Goal: Transaction & Acquisition: Purchase product/service

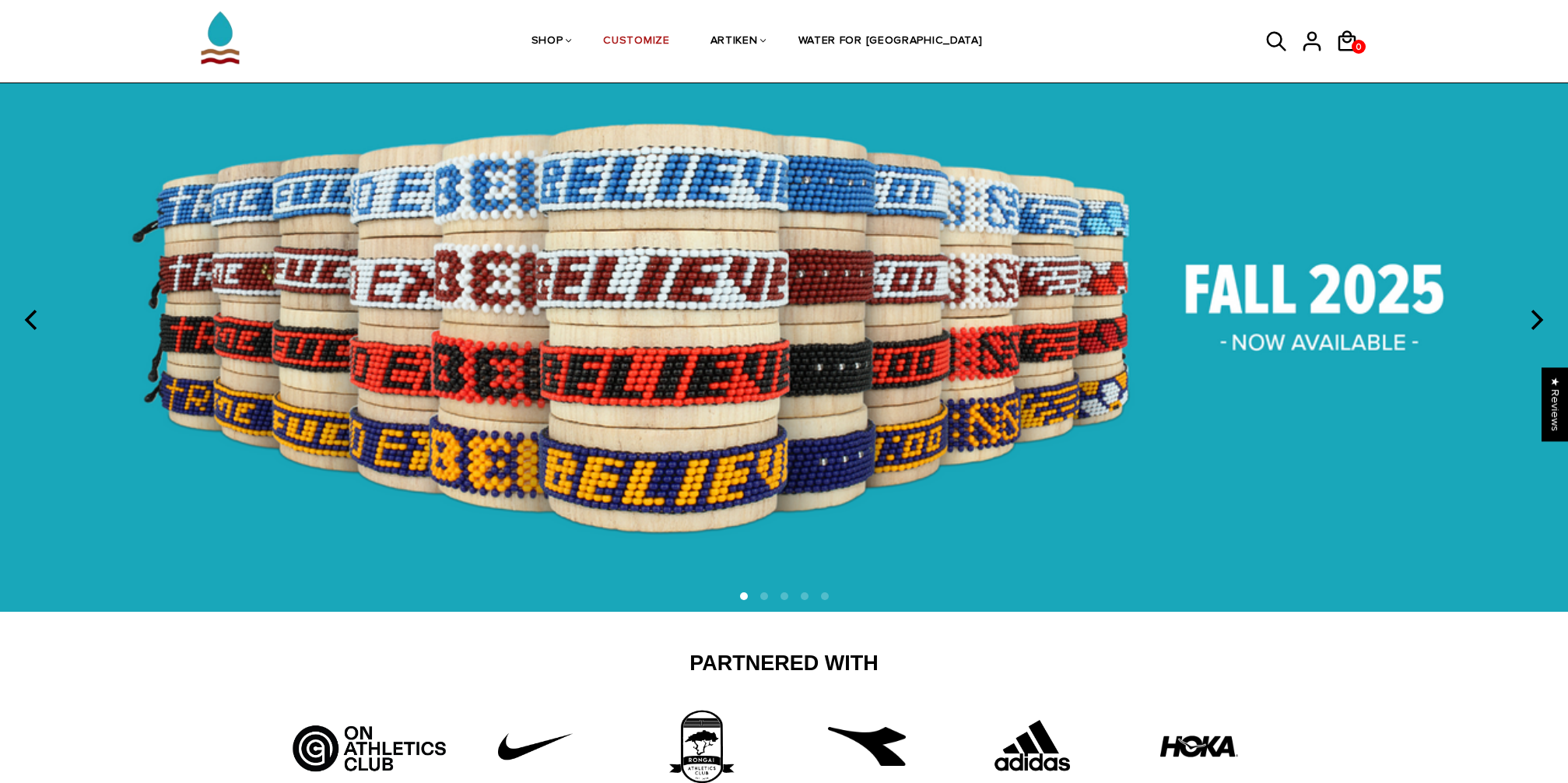
scroll to position [118, 0]
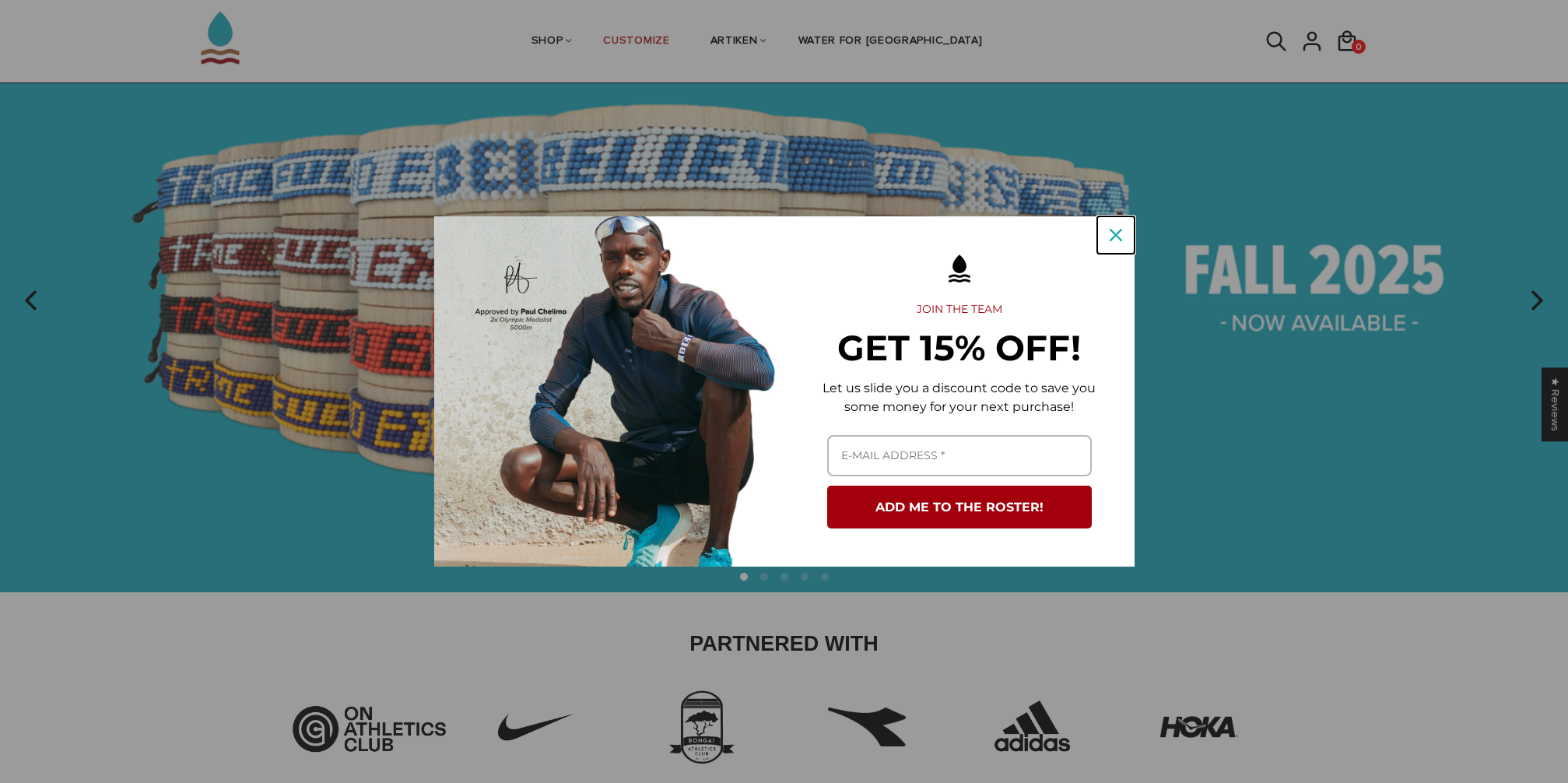
click at [1108, 242] on div "Close" at bounding box center [1115, 235] width 24 height 24
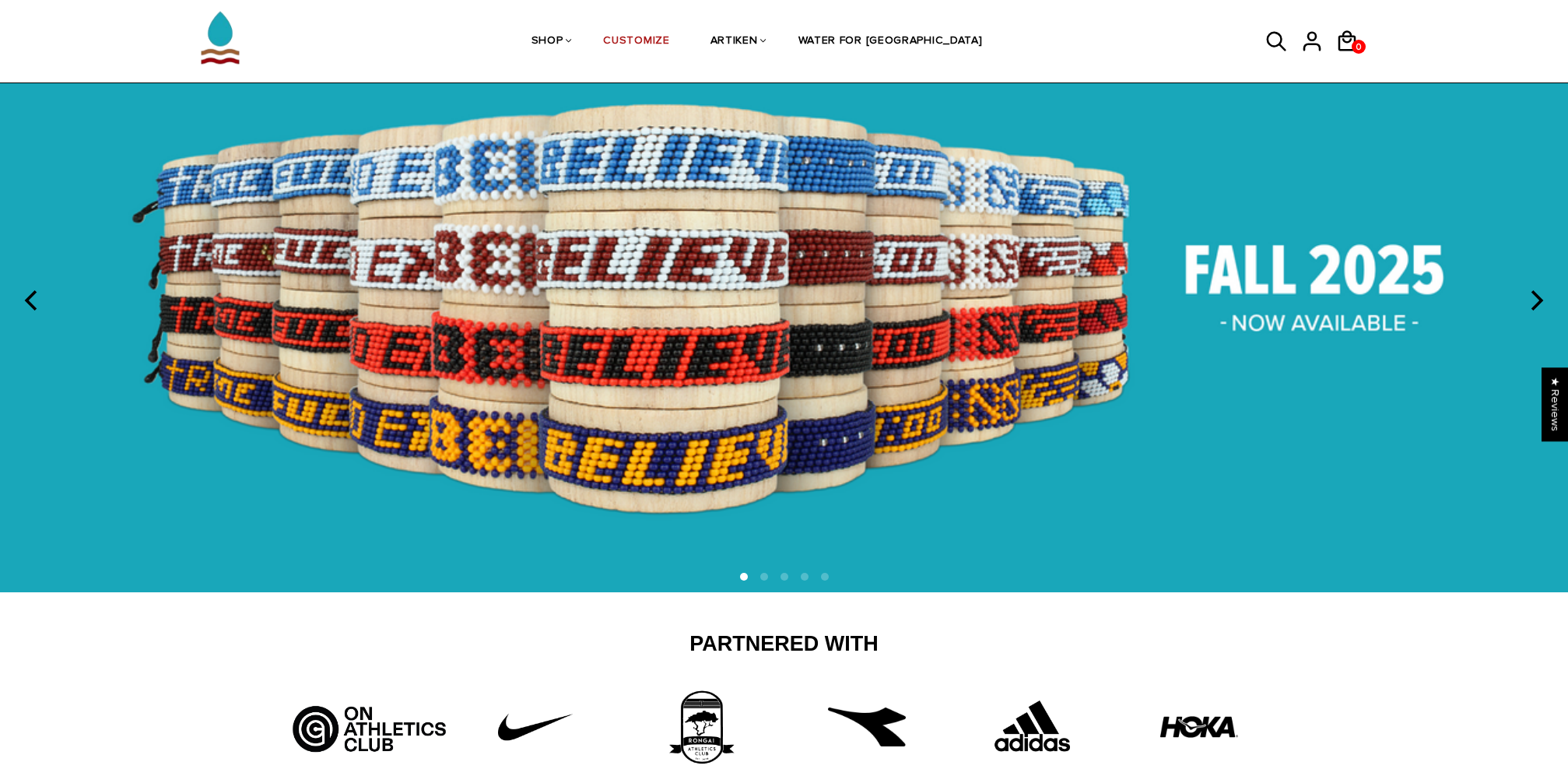
click at [1512, 300] on img at bounding box center [784, 300] width 1568 height 583
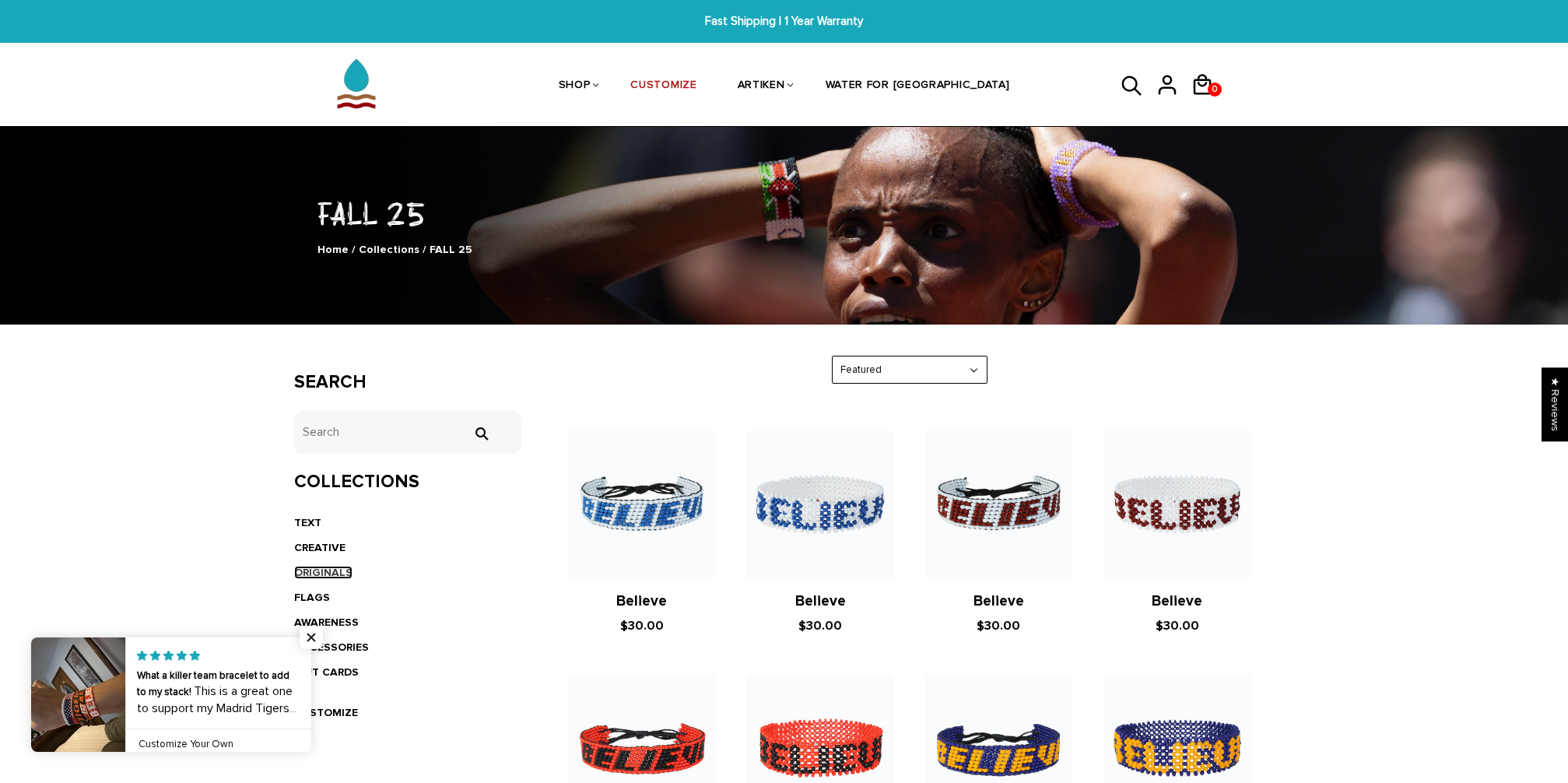
click at [333, 574] on link "ORIGINALS" at bounding box center [324, 573] width 59 height 14
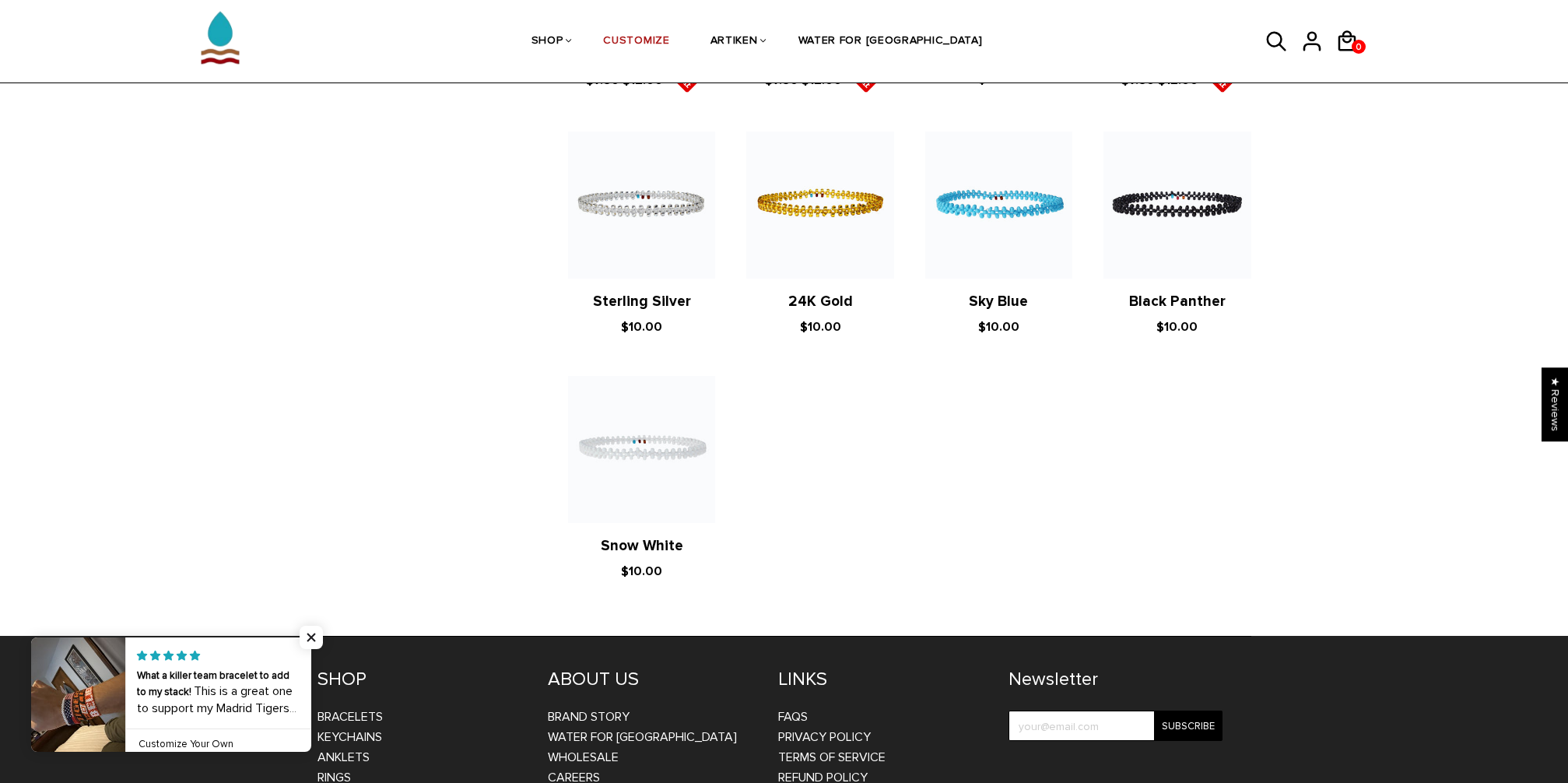
scroll to position [1387, 0]
